Goal: Task Accomplishment & Management: Manage account settings

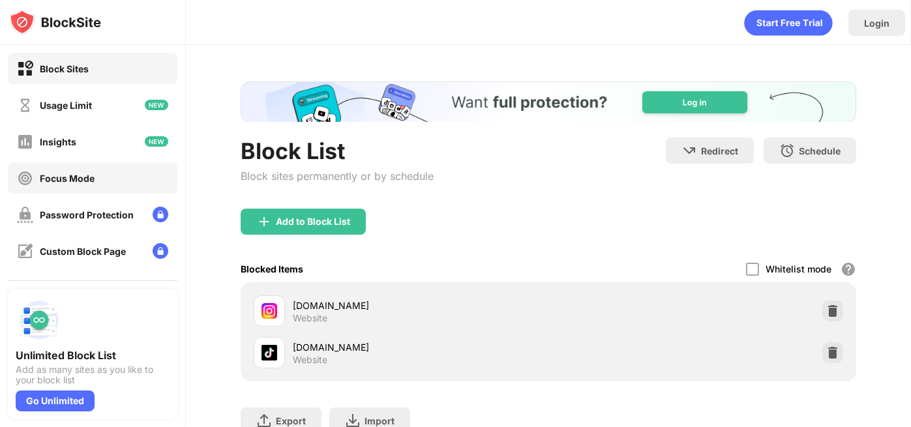
scroll to position [145, 0]
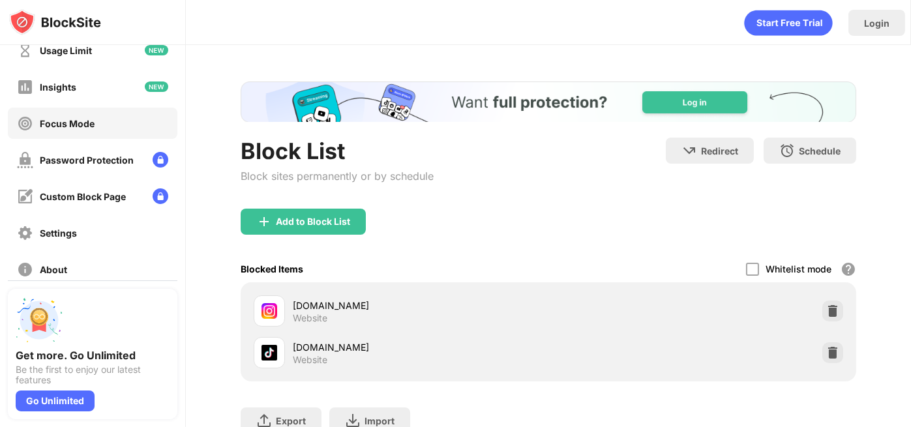
scroll to position [145, 0]
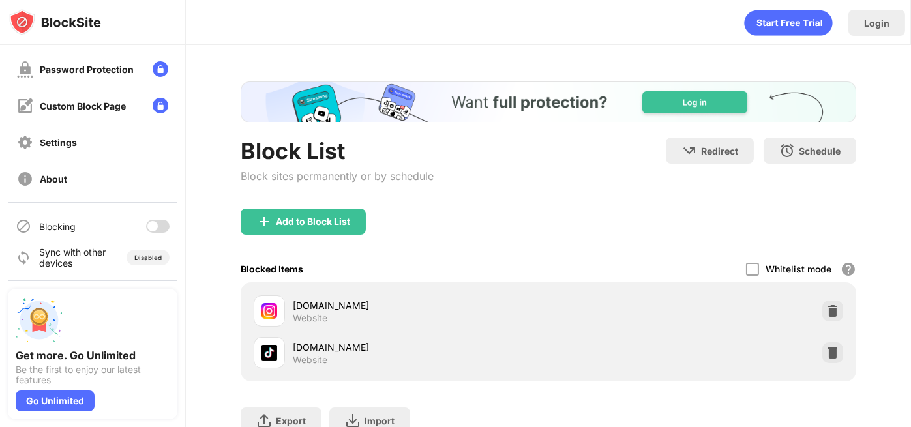
click at [155, 233] on div "Blocking" at bounding box center [93, 226] width 170 height 31
click at [154, 232] on div "Blocking" at bounding box center [93, 226] width 170 height 31
click at [134, 226] on div "Blocking" at bounding box center [93, 226] width 170 height 31
click at [147, 226] on div at bounding box center [152, 226] width 10 height 10
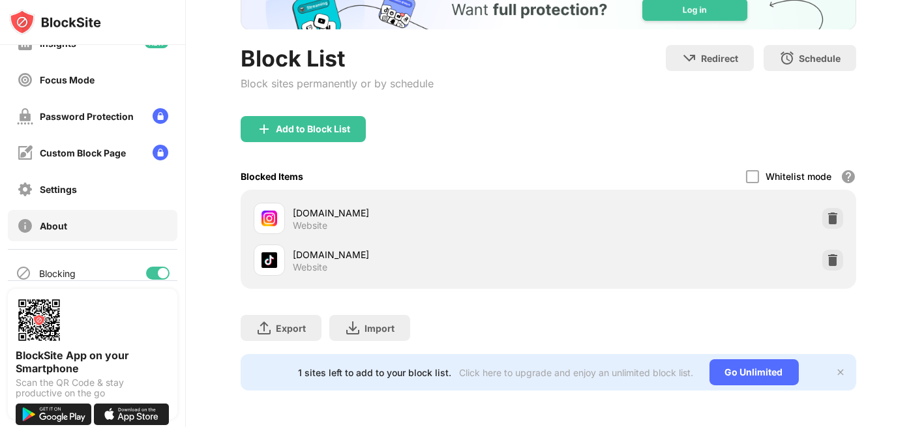
scroll to position [145, 0]
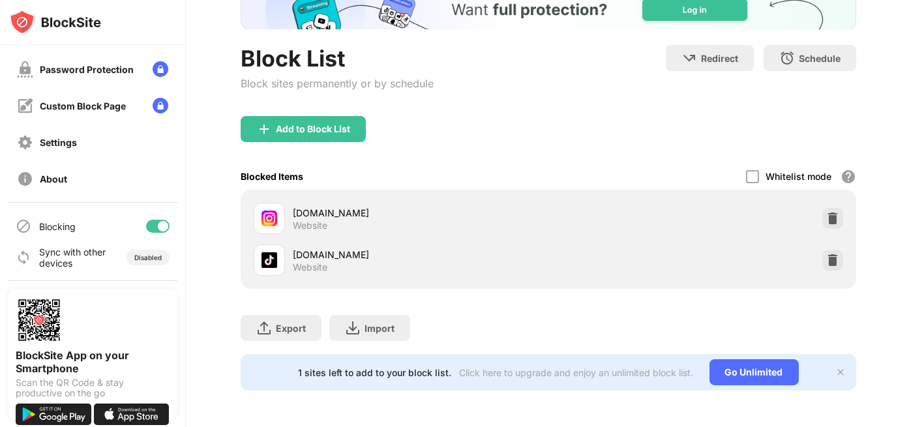
click at [146, 223] on div at bounding box center [157, 226] width 23 height 13
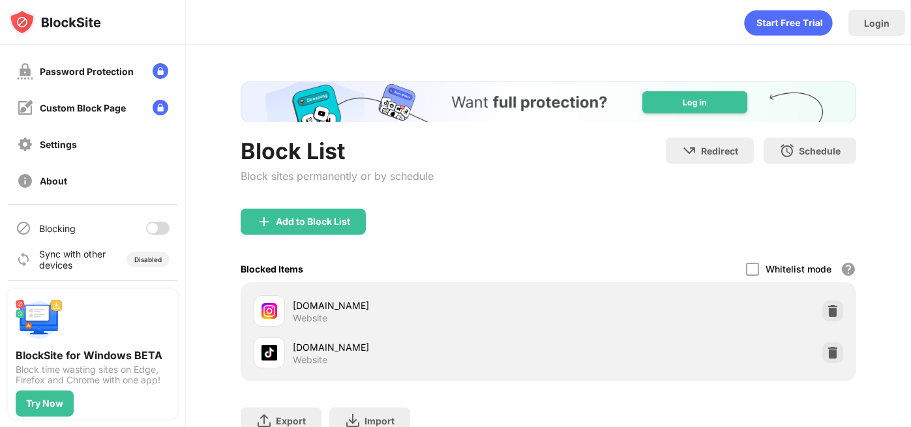
scroll to position [145, 0]
click at [147, 228] on div at bounding box center [152, 226] width 10 height 10
